Goal: Task Accomplishment & Management: Manage account settings

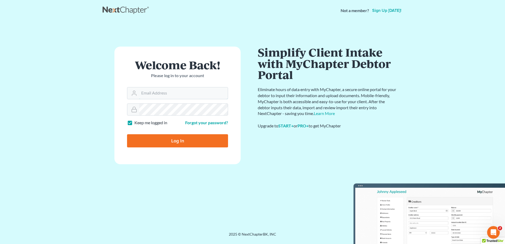
type input "[EMAIL_ADDRESS][DOMAIN_NAME]"
click at [181, 138] on input "Log In" at bounding box center [177, 140] width 101 height 13
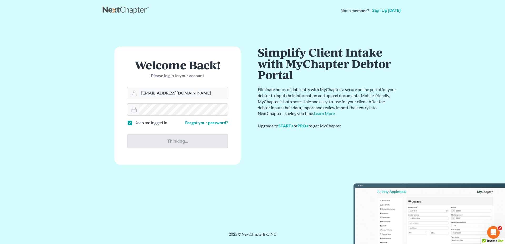
type input "Thinking..."
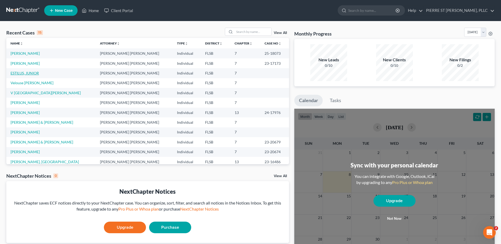
click at [29, 73] on link "ESTILUS, JUNIOR" at bounding box center [25, 73] width 28 height 4
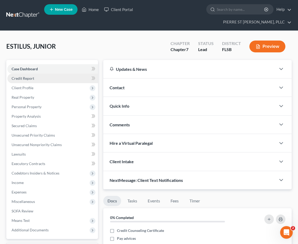
click at [25, 76] on span "Credit Report" at bounding box center [23, 78] width 23 height 4
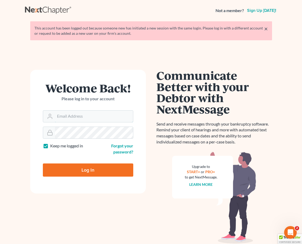
type input "[EMAIL_ADDRESS][DOMAIN_NAME]"
click at [92, 167] on input "Log In" at bounding box center [88, 169] width 90 height 13
type input "Thinking..."
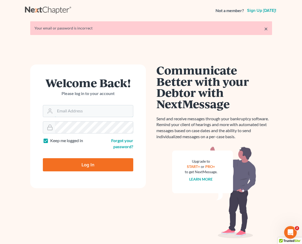
type input "[EMAIL_ADDRESS][DOMAIN_NAME]"
click at [85, 166] on input "Log In" at bounding box center [88, 164] width 90 height 13
type input "Thinking..."
type input "[EMAIL_ADDRESS][DOMAIN_NAME]"
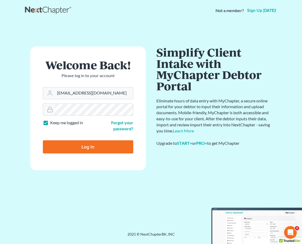
click at [0, 109] on html "Not a member? Sign up today! × Your email or password is incorrect Welcome Back…" at bounding box center [151, 122] width 302 height 244
click at [77, 147] on input "Log In" at bounding box center [88, 146] width 90 height 13
type input "Thinking..."
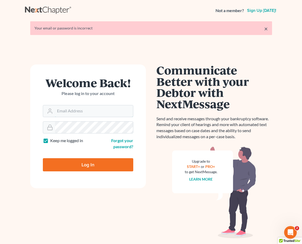
type input "[EMAIL_ADDRESS][DOMAIN_NAME]"
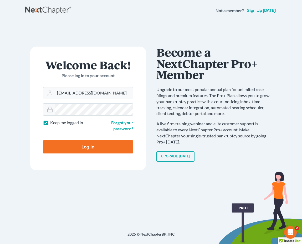
click at [0, 95] on html "Not a member? Sign up [DATE]! × Your email or password is incorrect Welcome Bac…" at bounding box center [151, 122] width 302 height 244
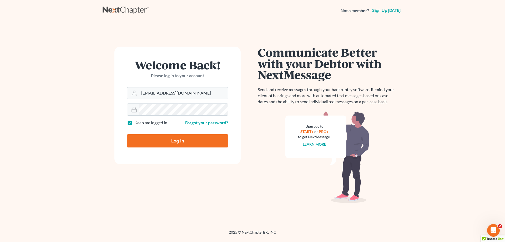
click at [146, 143] on input "Log In" at bounding box center [177, 140] width 101 height 13
type input "Thinking..."
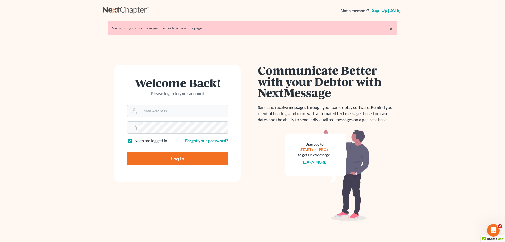
type input "psj2050@msn.com"
click at [81, 127] on main "× Sorry, but you don't have permission to access this page Welcome Back! Please…" at bounding box center [252, 127] width 505 height 213
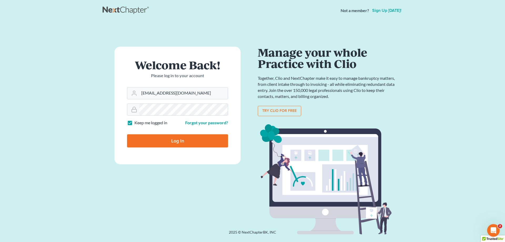
click at [141, 141] on input "Log In" at bounding box center [177, 140] width 101 height 13
type input "Thinking..."
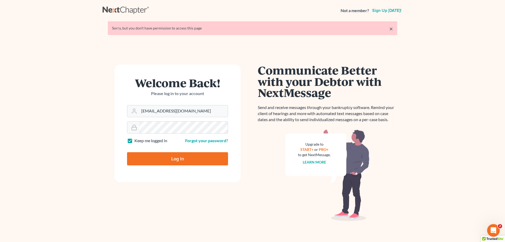
click at [68, 117] on main "× Sorry, but you don't have permission to access this page Welcome Back! Please…" at bounding box center [252, 127] width 505 height 213
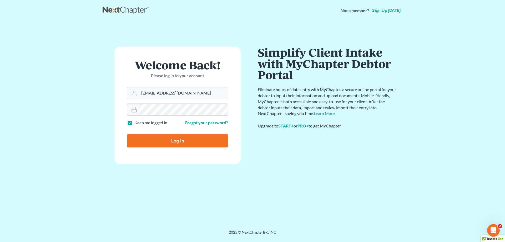
click at [127, 134] on input "Log In" at bounding box center [177, 140] width 101 height 13
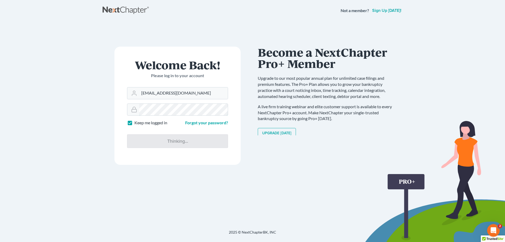
type input "Thinking..."
